Goal: Task Accomplishment & Management: Manage account settings

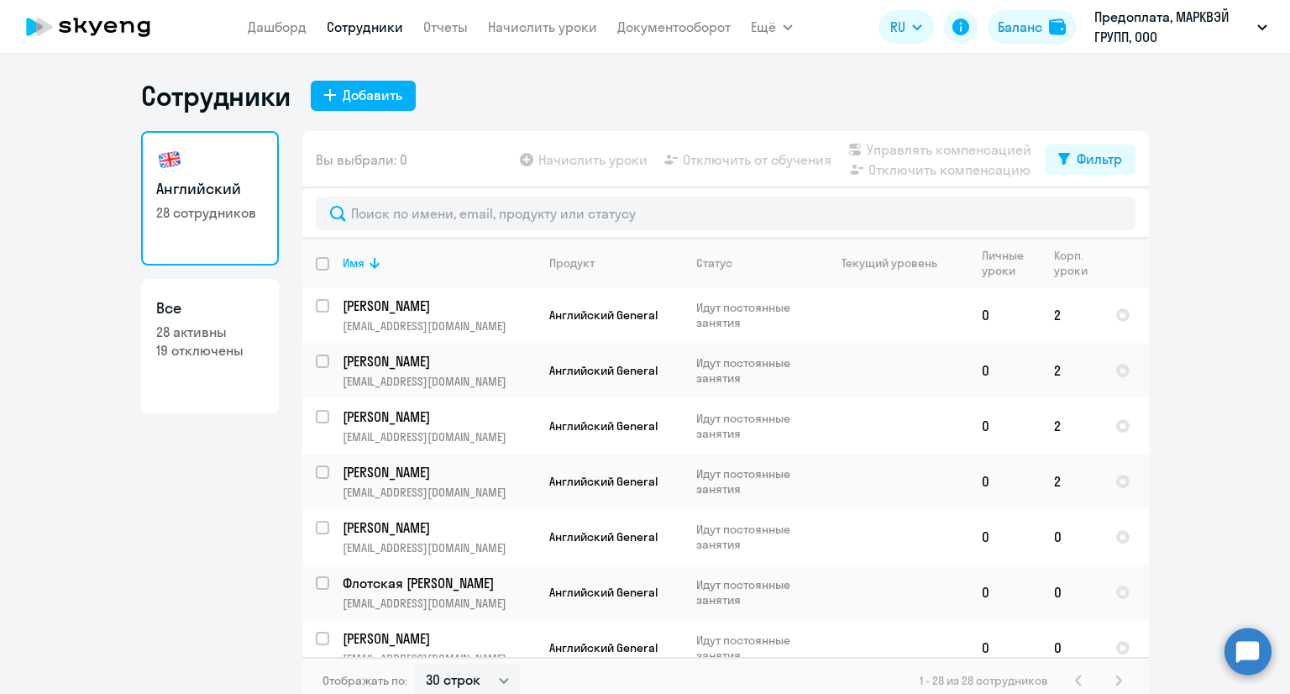
select select "30"
click at [1050, 19] on img at bounding box center [1057, 26] width 17 height 17
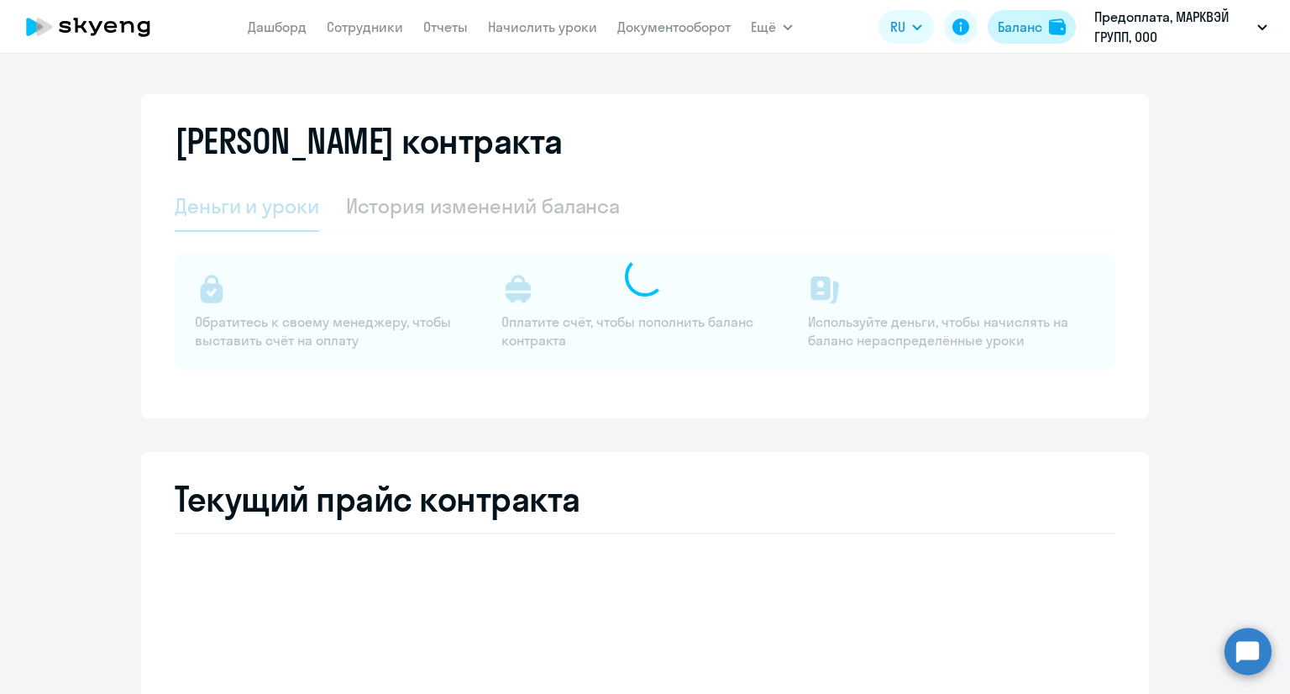
select select "english_adult_not_native_speaker"
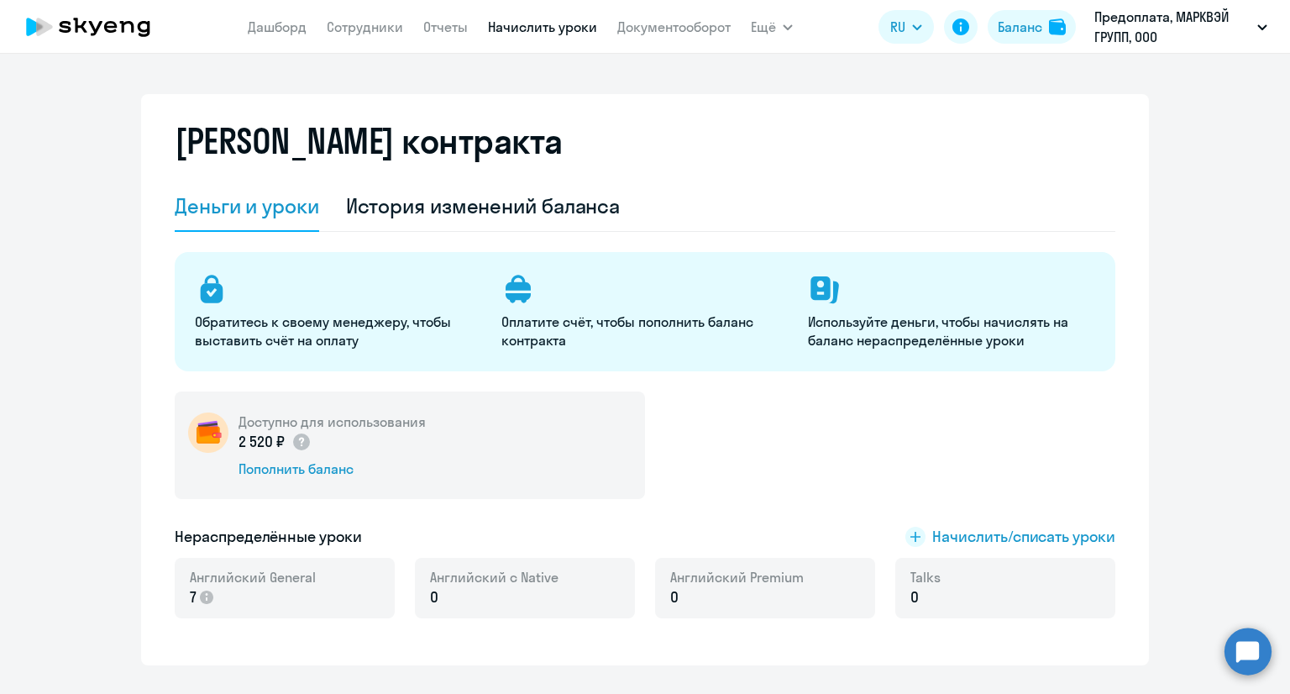
click at [570, 24] on link "Начислить уроки" at bounding box center [542, 26] width 109 height 17
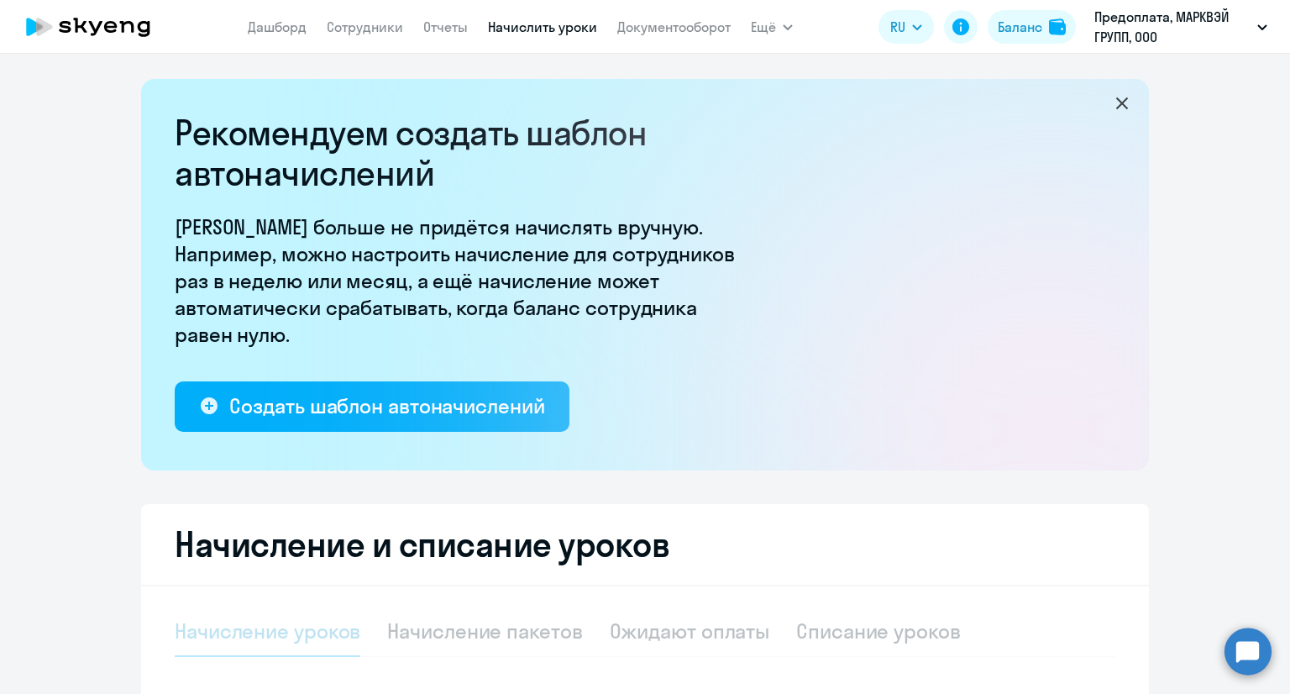
select select "10"
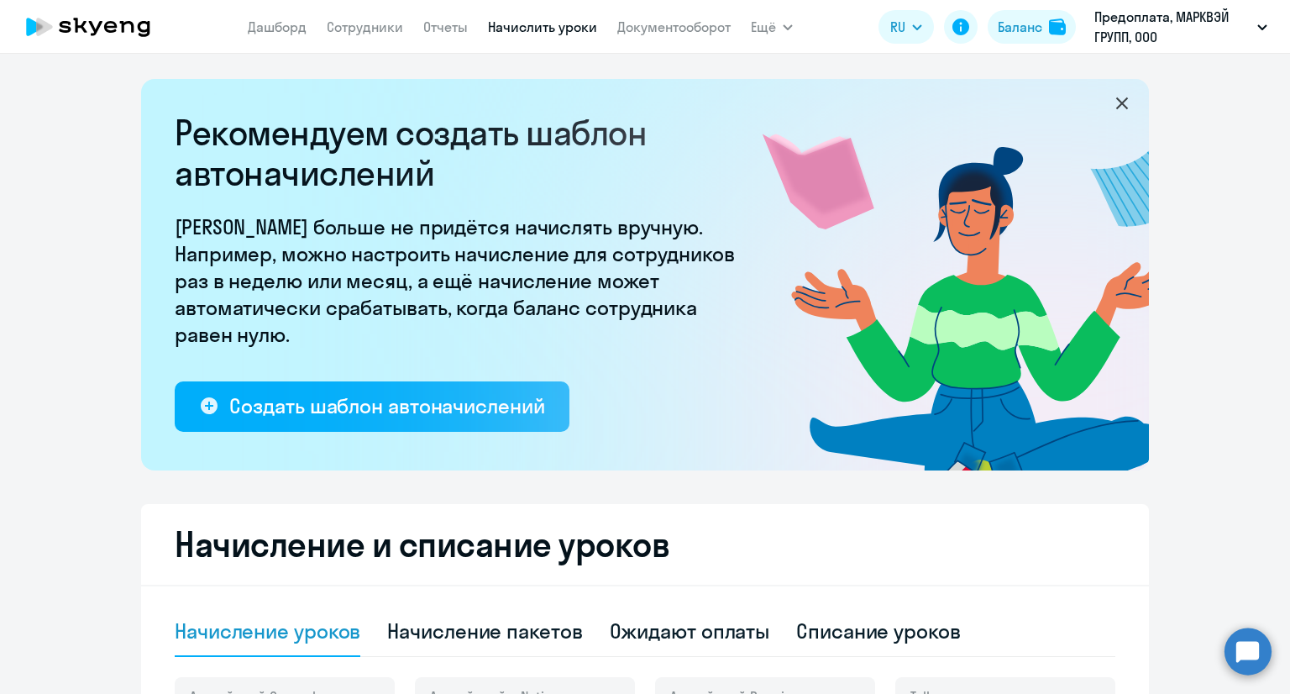
scroll to position [299, 0]
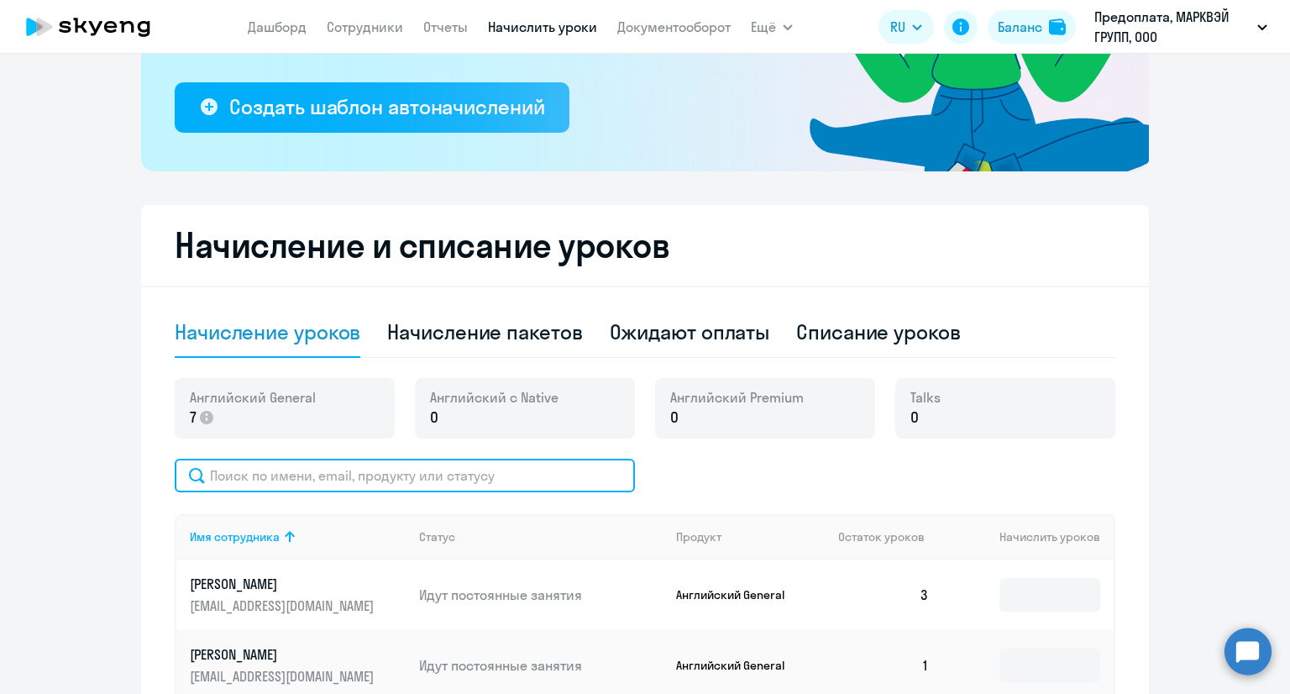
click at [444, 486] on input "text" at bounding box center [405, 476] width 460 height 34
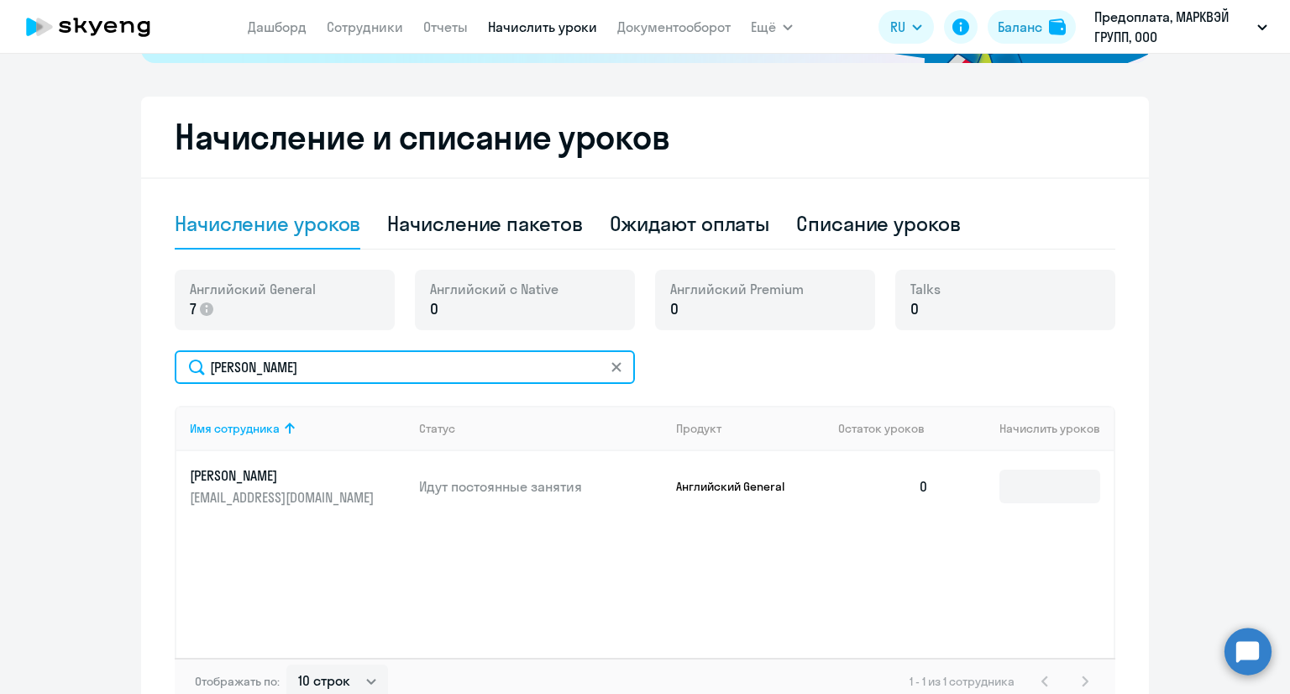
scroll to position [467, 0]
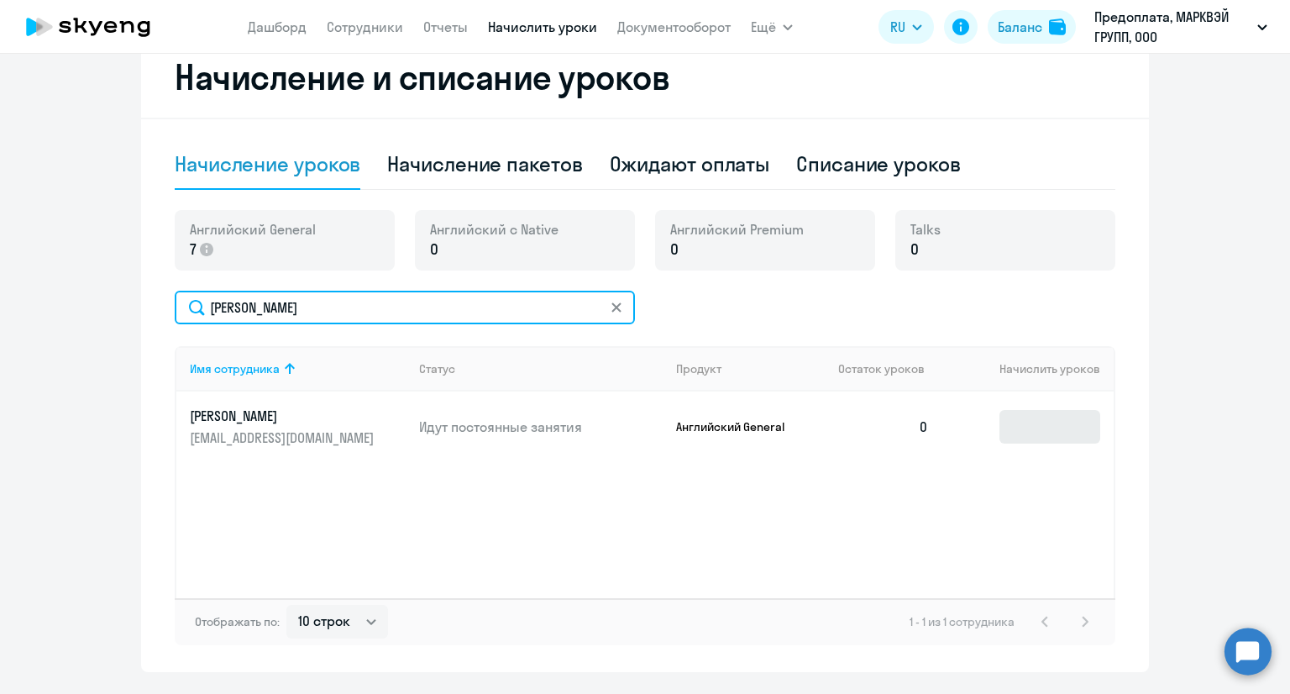
type input "[PERSON_NAME]"
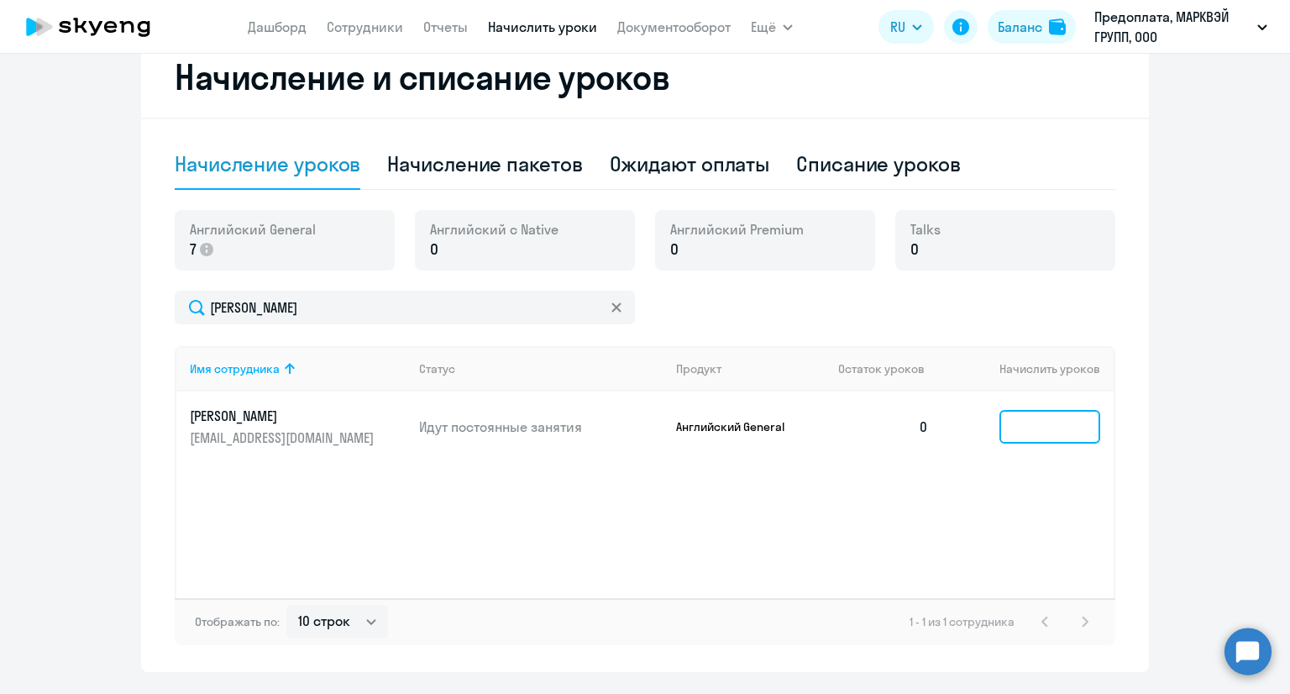
click at [1026, 424] on input at bounding box center [1050, 427] width 101 height 34
click at [1210, 431] on ng-component "Рекомендуем создать шаблон автоначислений Уроки больше не придётся начислять вр…" at bounding box center [645, 142] width 1290 height 1060
click at [1035, 426] on input at bounding box center [1050, 427] width 101 height 34
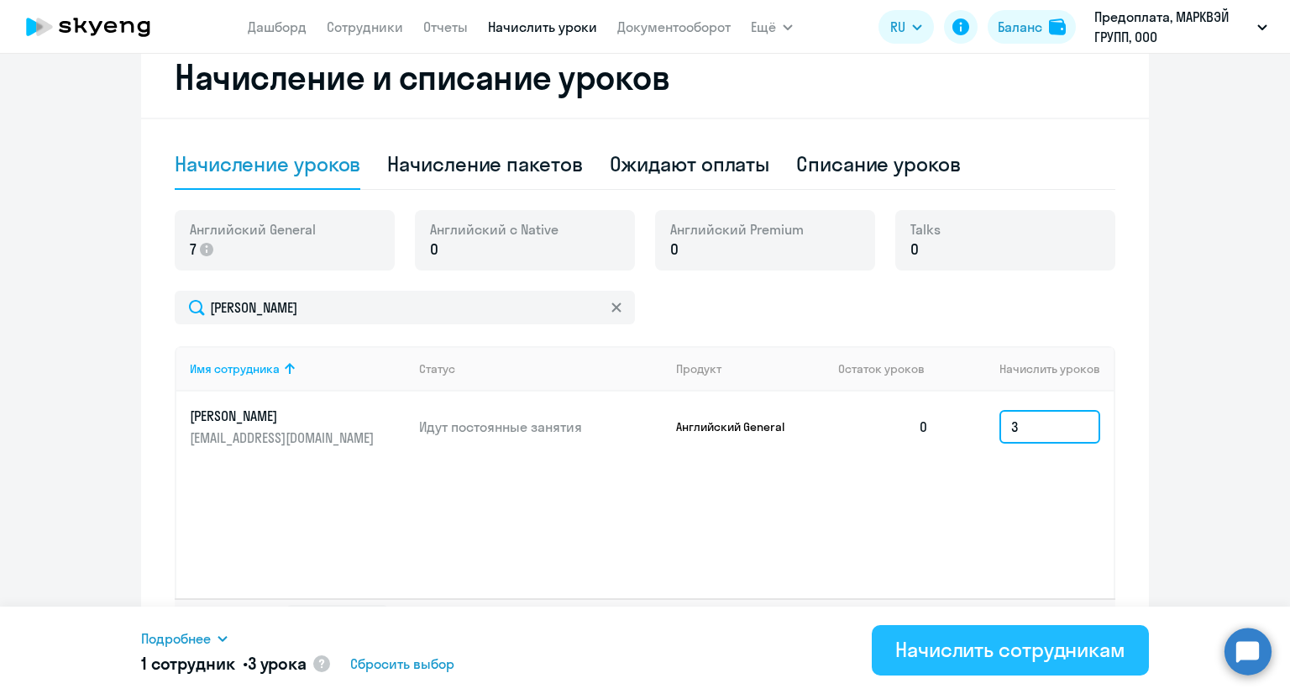
type input "3"
click at [975, 643] on div "Начислить сотрудникам" at bounding box center [1011, 649] width 230 height 27
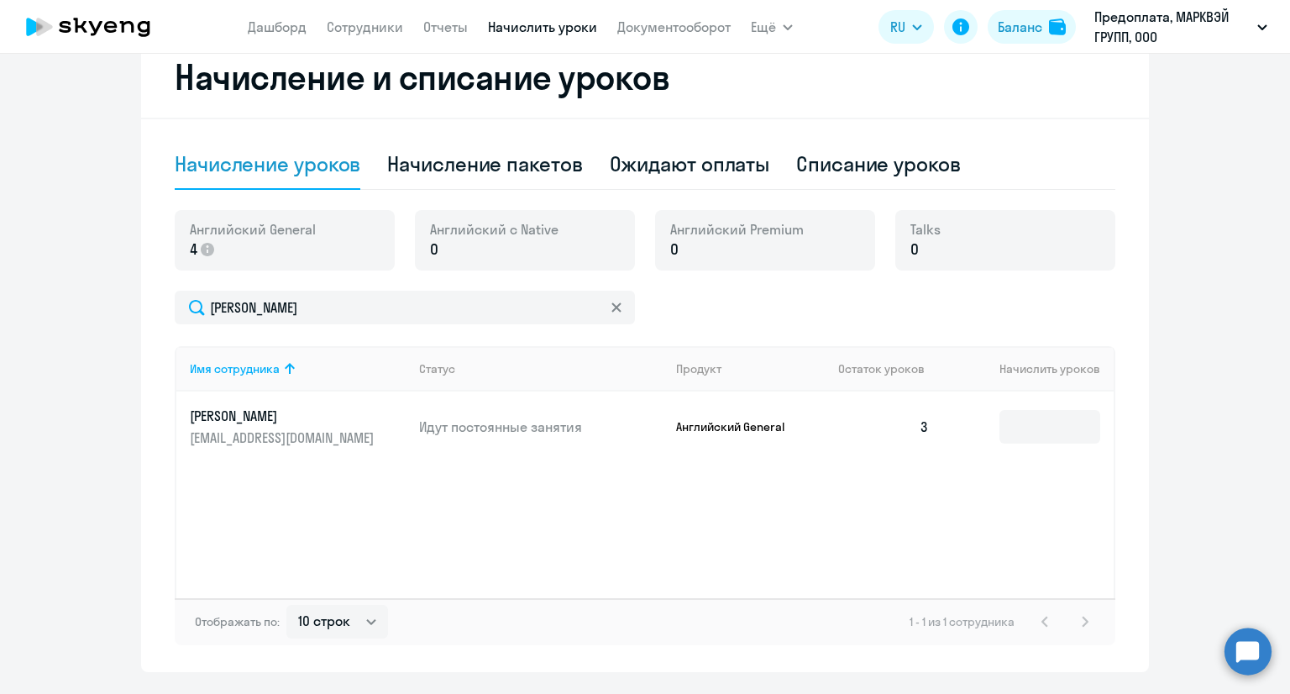
click at [1201, 389] on ng-component "Рекомендуем создать шаблон автоначислений Уроки больше не придётся начислять вр…" at bounding box center [645, 142] width 1290 height 1060
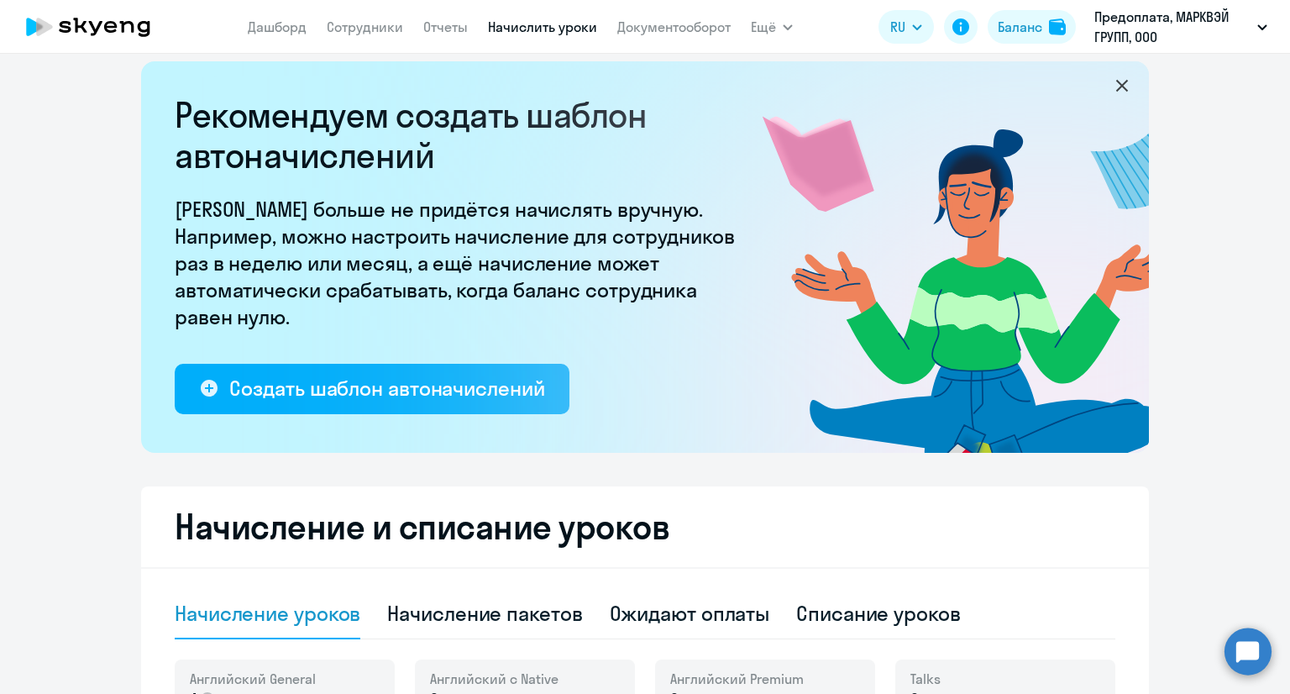
scroll to position [0, 0]
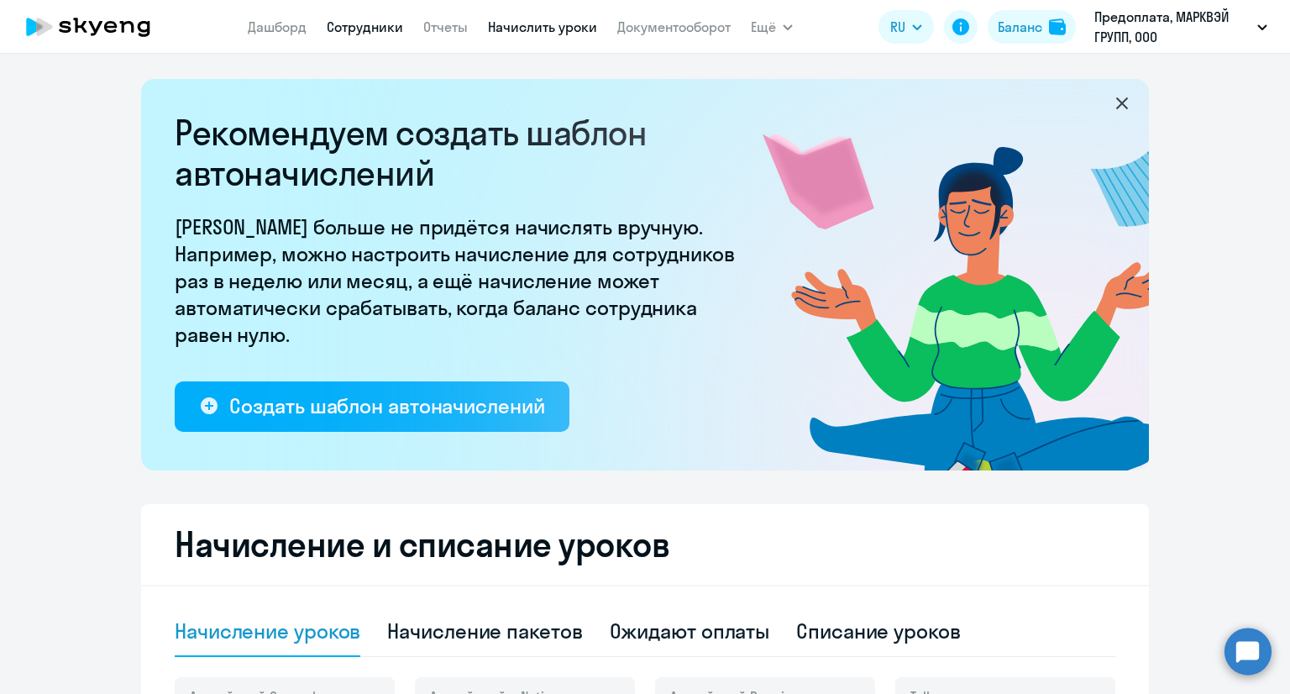
click at [332, 26] on link "Сотрудники" at bounding box center [365, 26] width 76 height 17
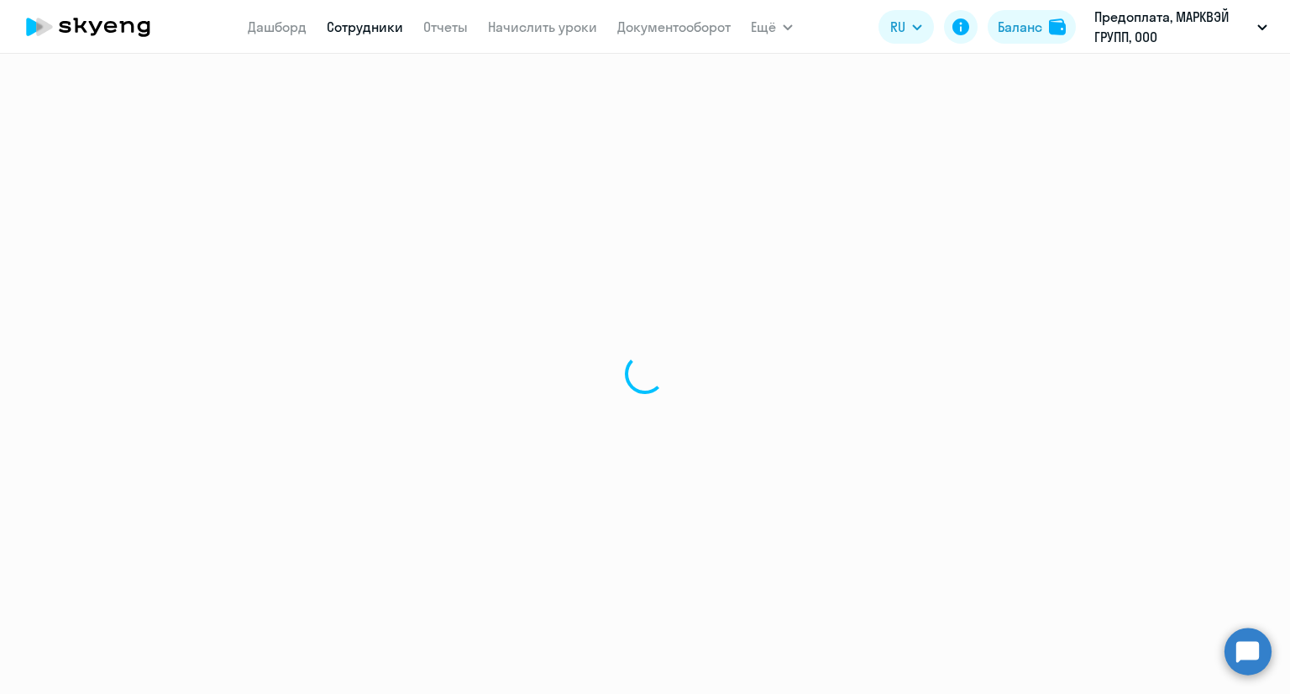
select select "30"
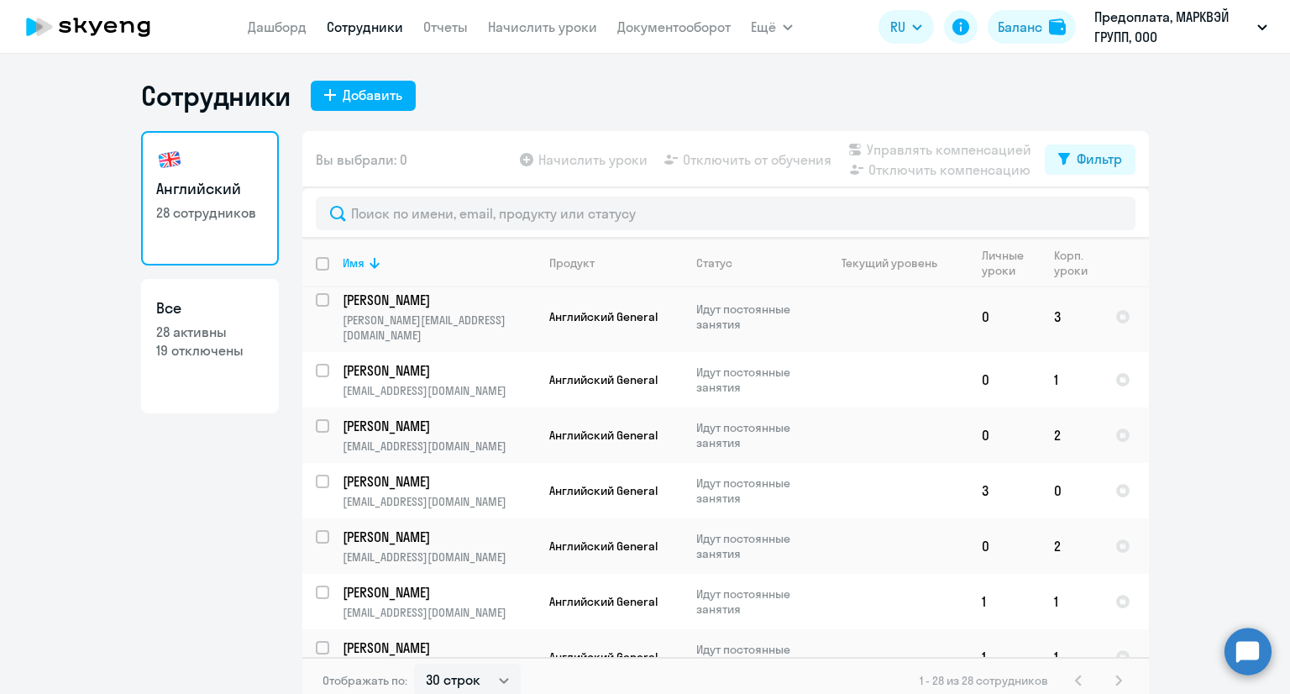
scroll to position [756, 0]
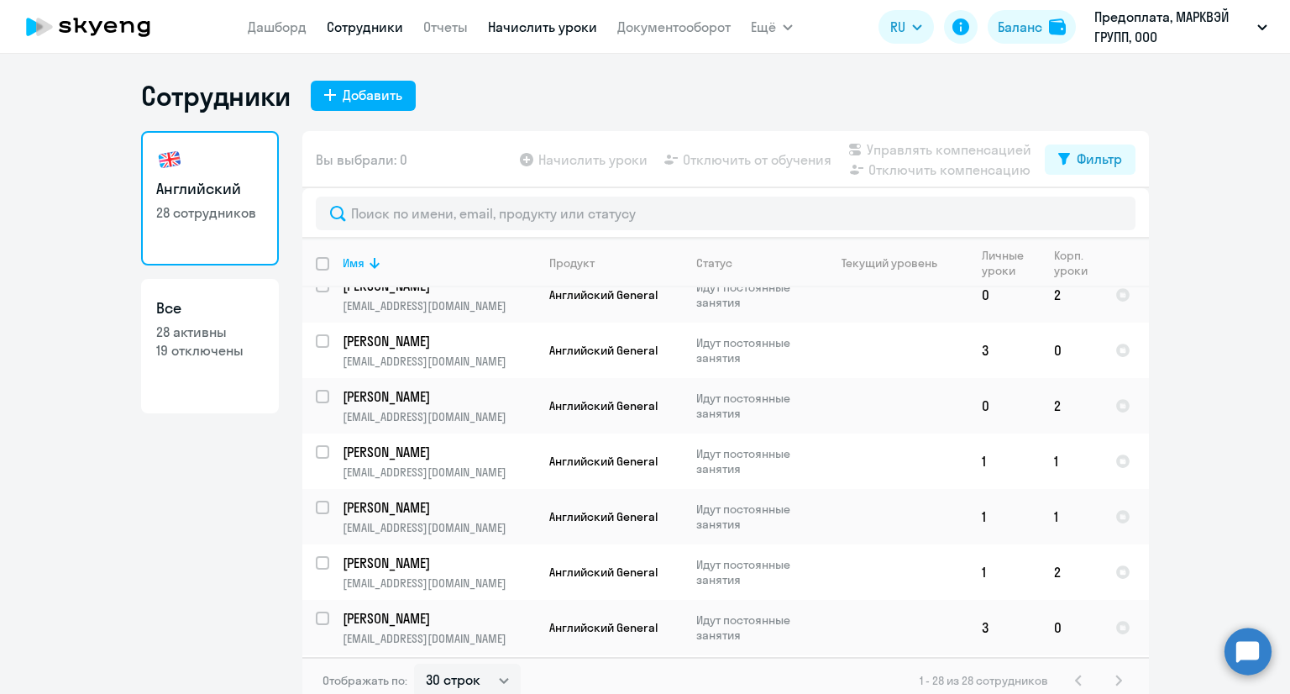
click at [558, 33] on link "Начислить уроки" at bounding box center [542, 26] width 109 height 17
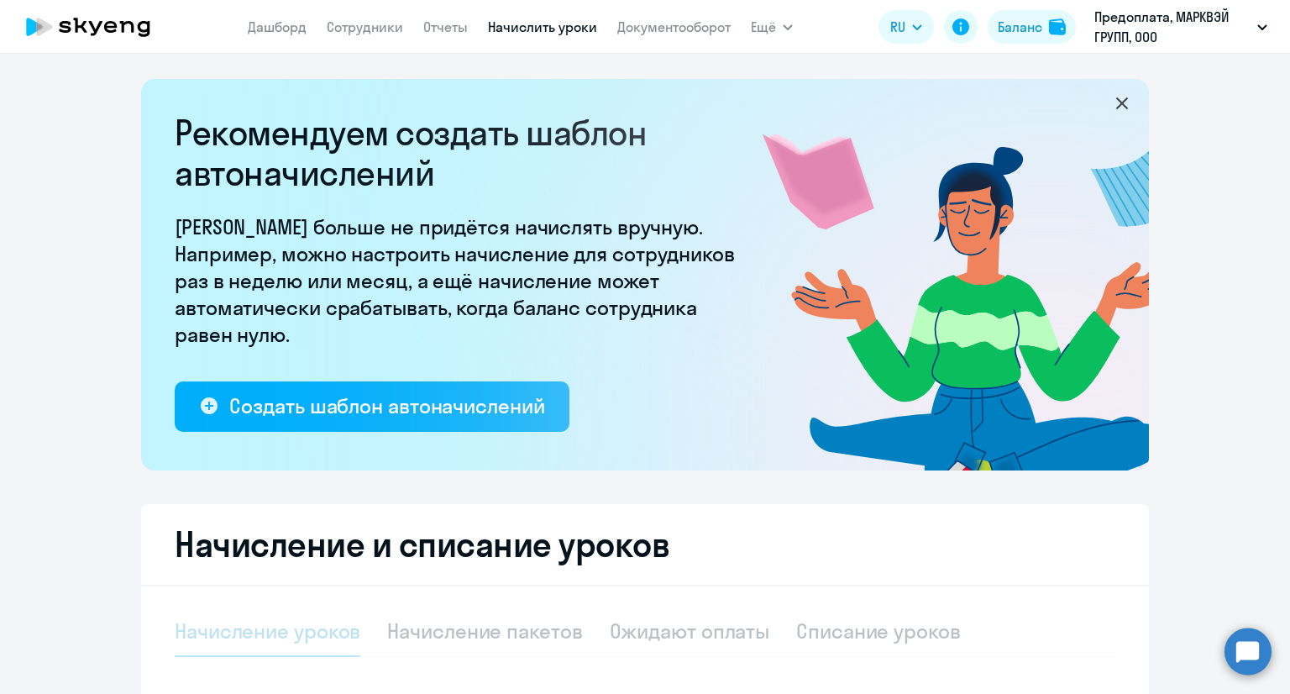
select select "10"
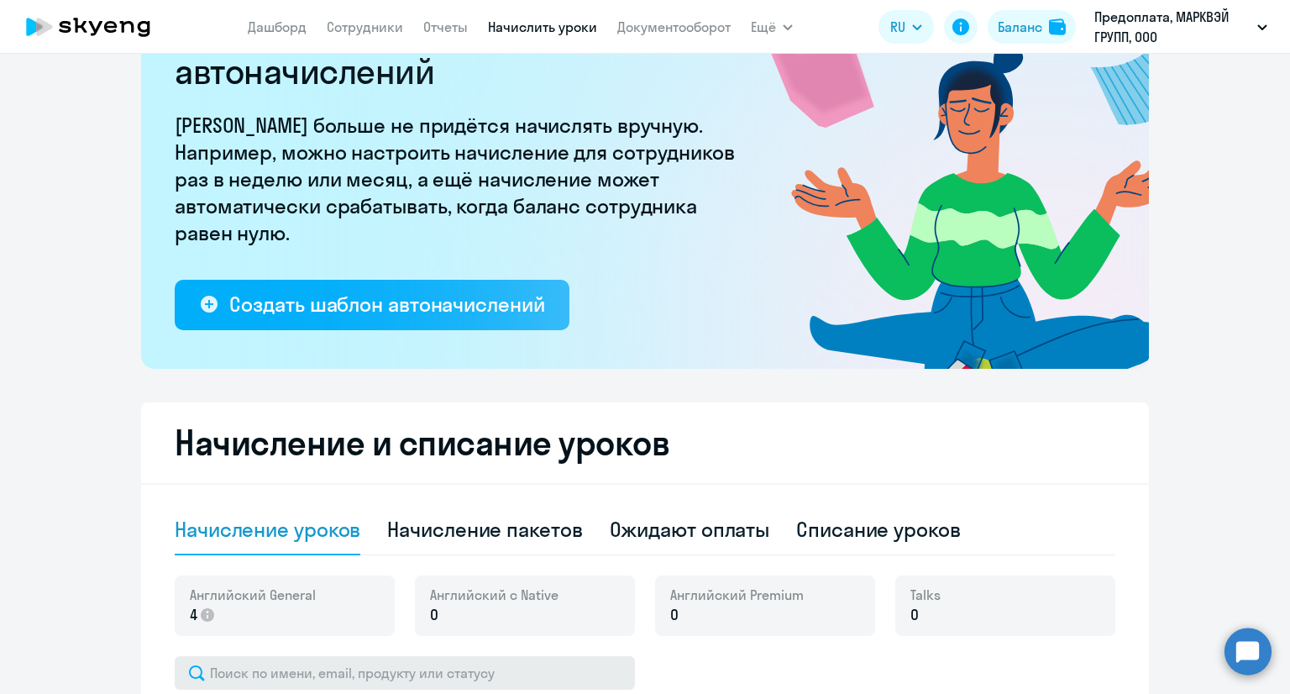
scroll to position [420, 0]
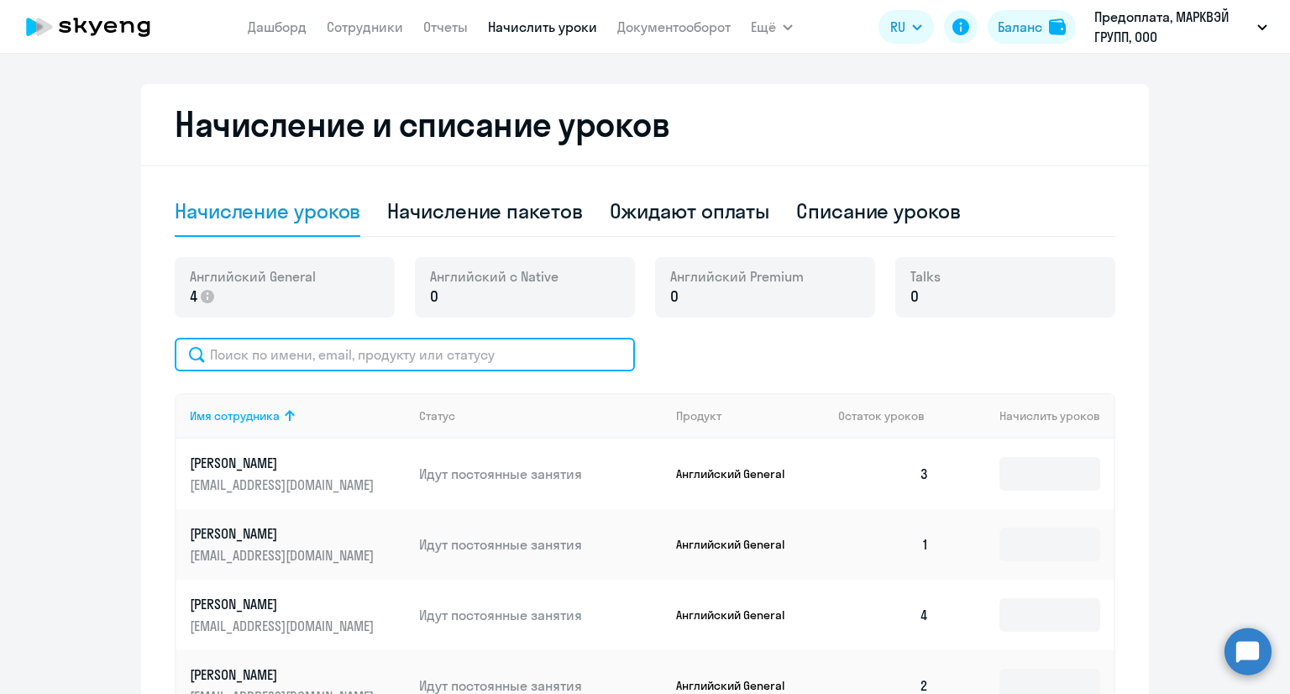
click at [489, 358] on input "text" at bounding box center [405, 355] width 460 height 34
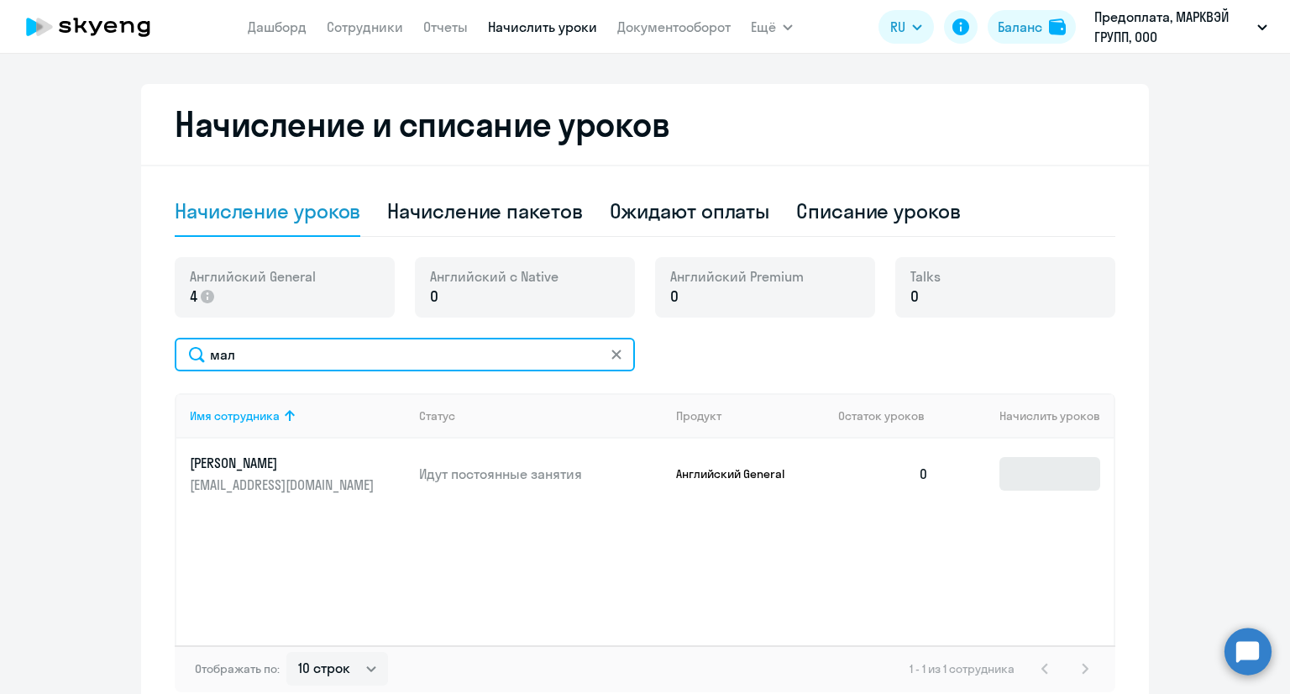
type input "мал"
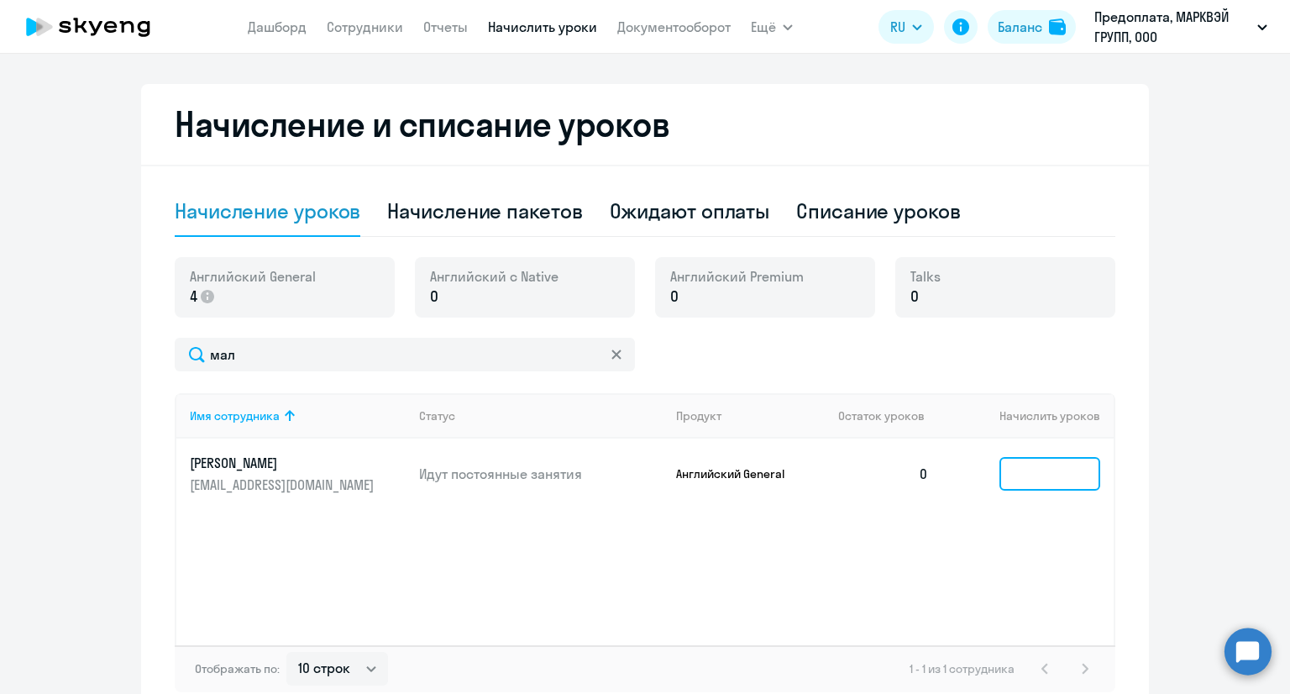
click at [1021, 465] on input at bounding box center [1050, 474] width 101 height 34
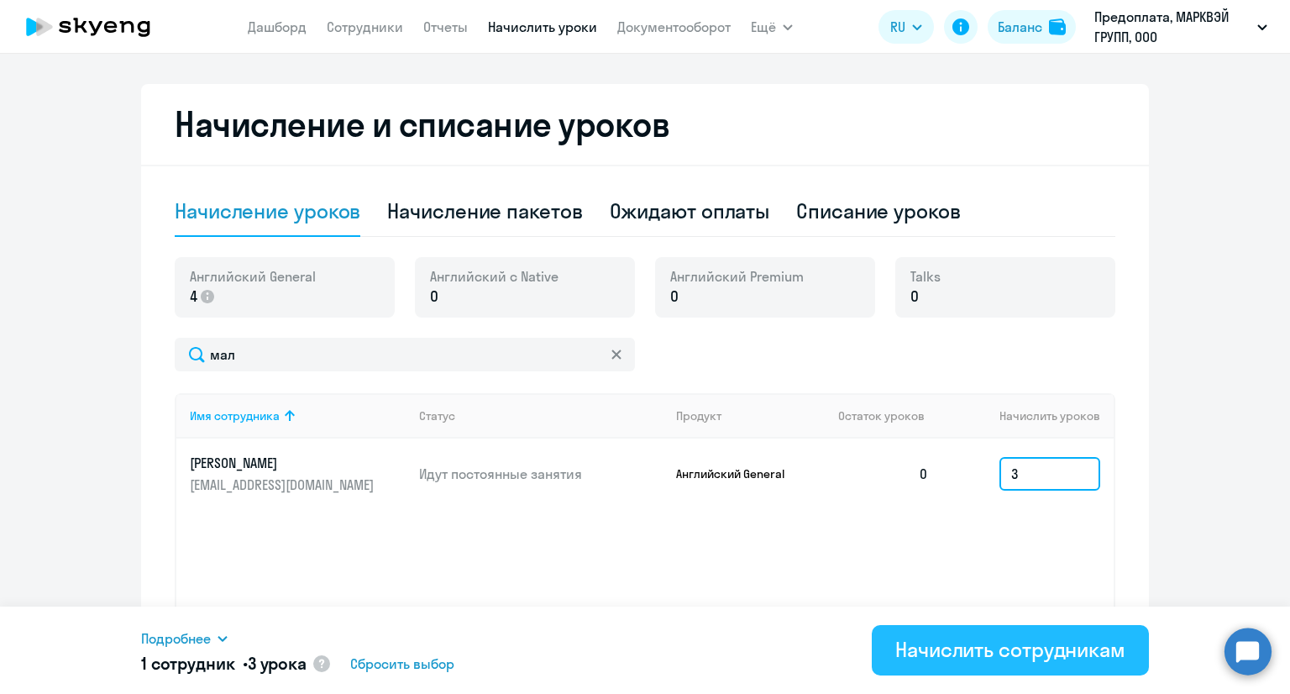
type input "3"
click at [958, 667] on button "Начислить сотрудникам" at bounding box center [1010, 650] width 277 height 50
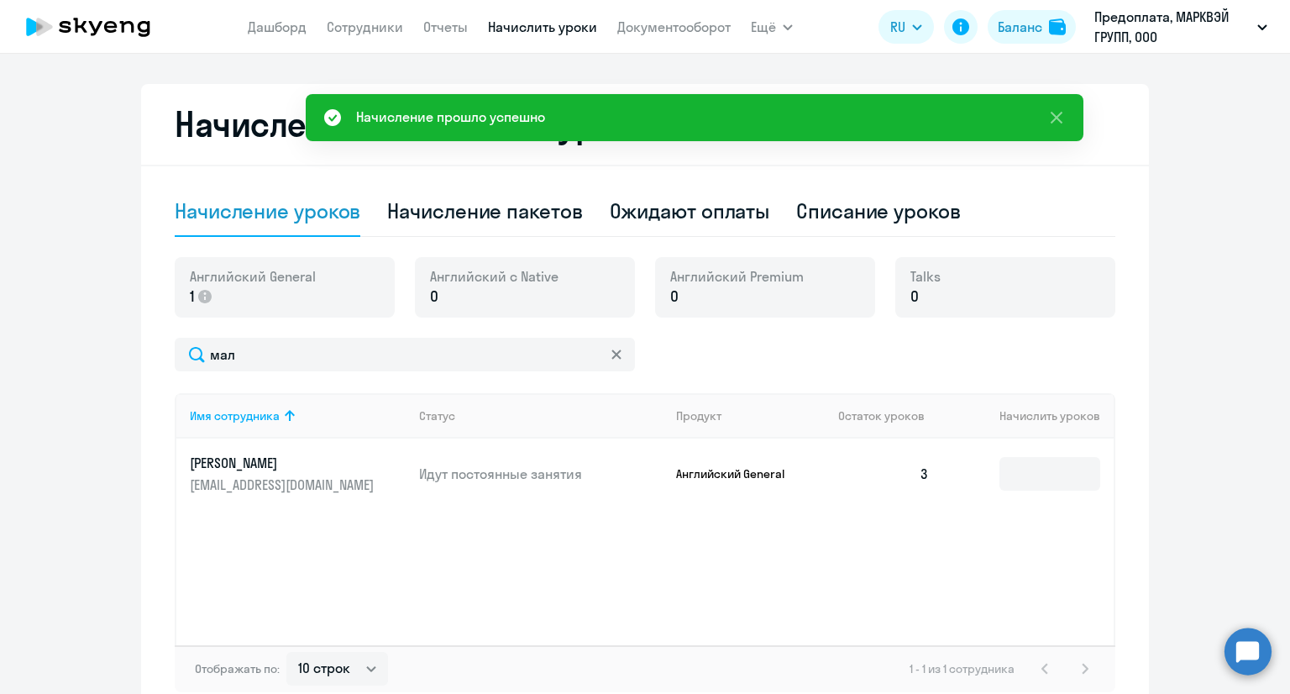
click at [352, 39] on nav "[PERSON_NAME] Отчеты Начислить уроки Документооборот" at bounding box center [489, 27] width 483 height 34
click at [352, 21] on link "Сотрудники" at bounding box center [365, 26] width 76 height 17
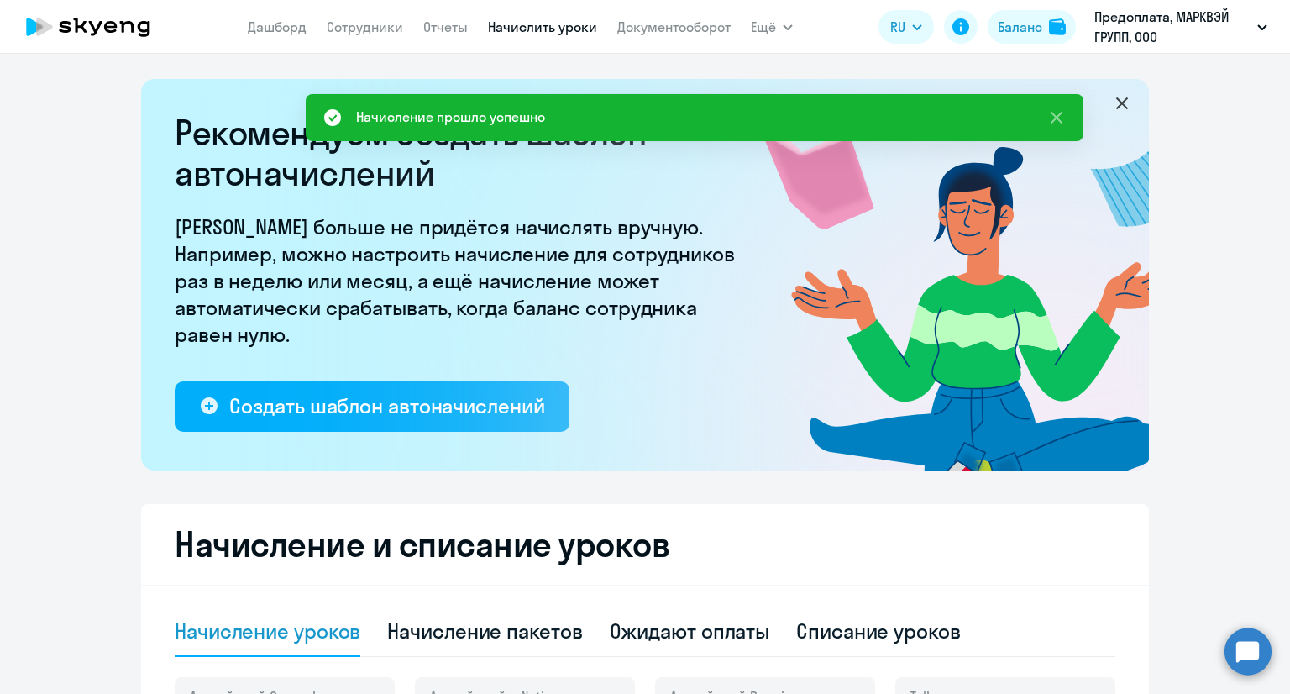
select select "30"
